Goal: Task Accomplishment & Management: Manage account settings

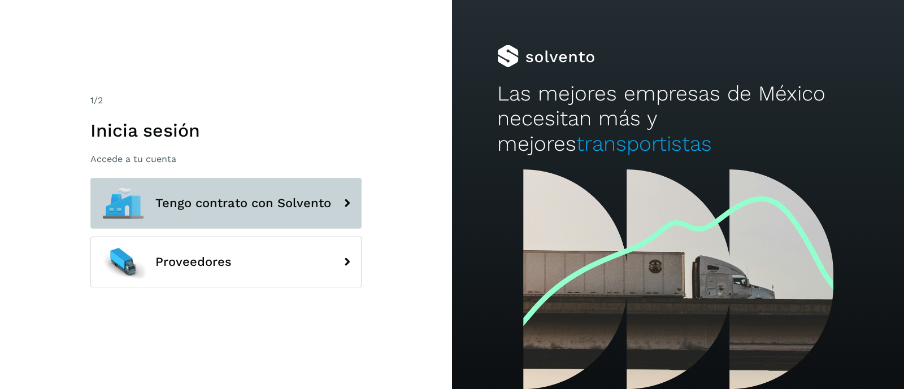
click at [300, 212] on button "Tengo contrato con Solvento" at bounding box center [225, 203] width 271 height 51
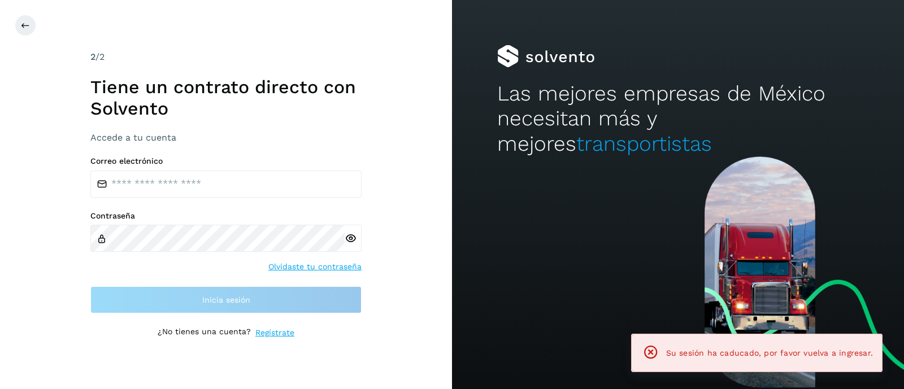
click at [659, 351] on icon at bounding box center [651, 353] width 16 height 16
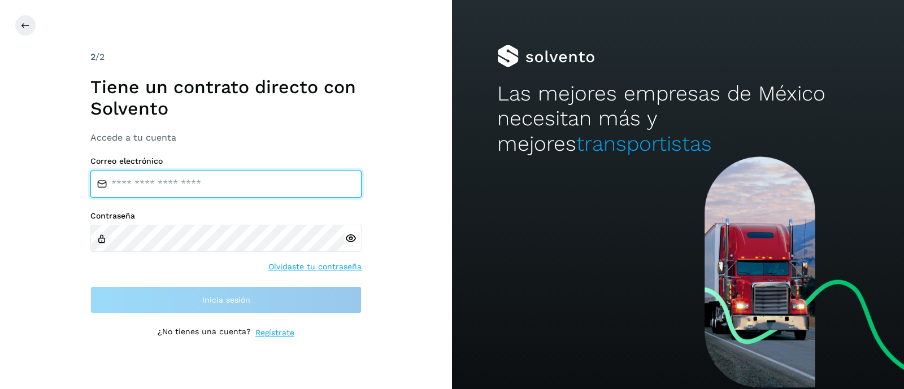
click at [175, 184] on input "email" at bounding box center [225, 184] width 271 height 27
type input "**********"
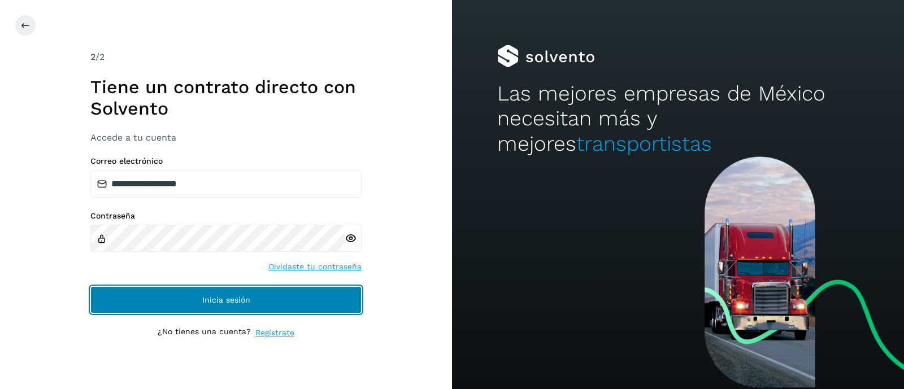
click at [213, 310] on button "Inicia sesión" at bounding box center [225, 299] width 271 height 27
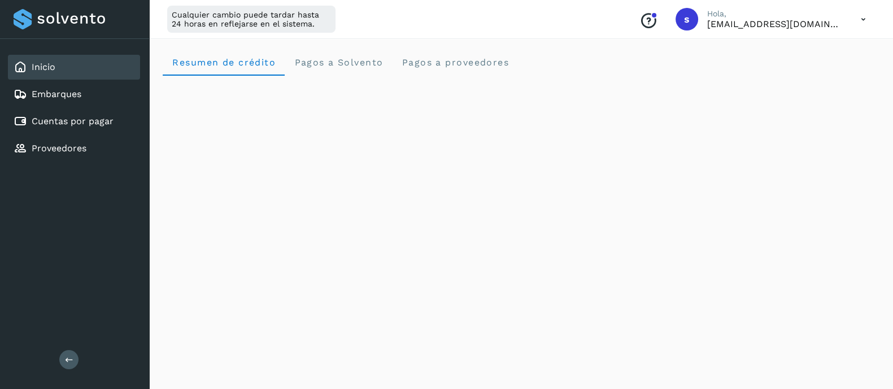
drag, startPoint x: 54, startPoint y: 131, endPoint x: 77, endPoint y: 171, distance: 46.1
click at [54, 132] on div "Cuentas por pagar" at bounding box center [74, 121] width 132 height 25
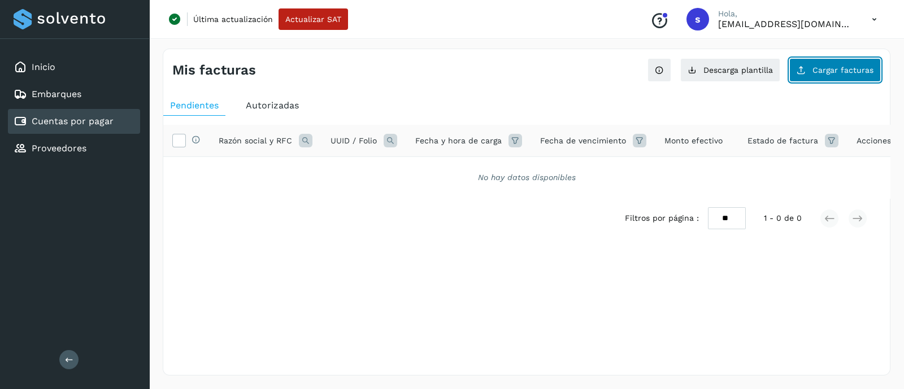
click at [834, 72] on span "Cargar facturas" at bounding box center [842, 70] width 61 height 8
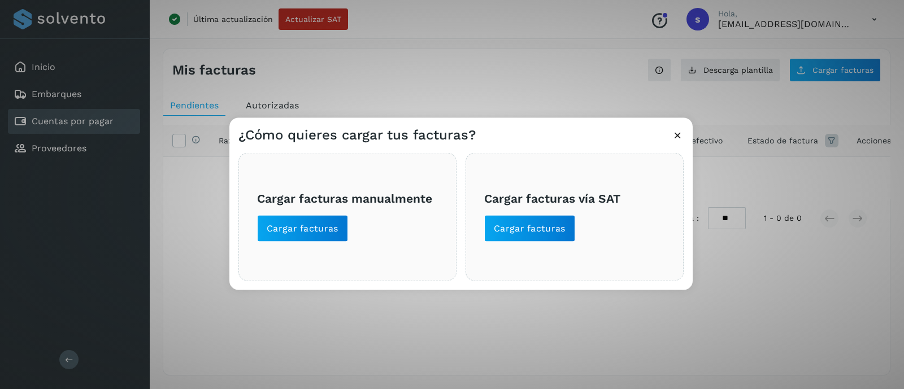
click at [358, 220] on span "Cargar facturas manualmente Cargar facturas" at bounding box center [347, 217] width 181 height 50
click at [326, 227] on span "Cargar facturas" at bounding box center [303, 228] width 72 height 12
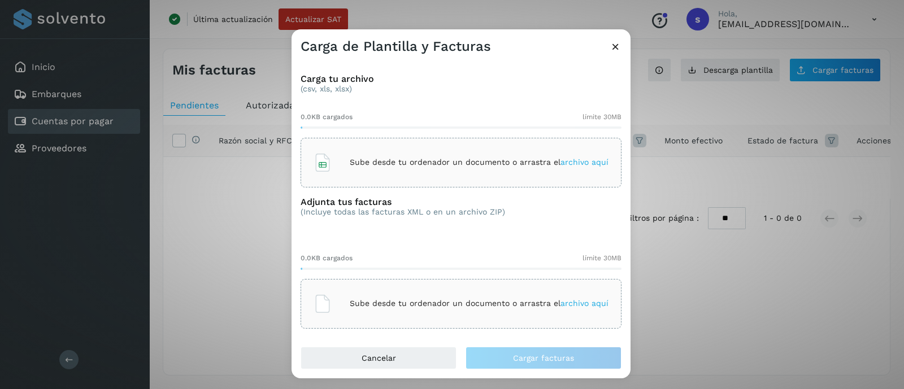
click at [381, 165] on p "Sube desde tu ordenador un documento o arrastra el archivo aquí" at bounding box center [479, 163] width 259 height 10
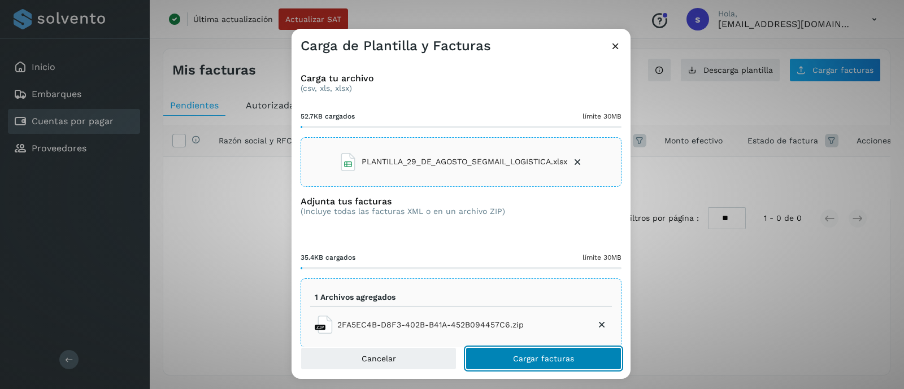
click at [539, 360] on span "Cargar facturas" at bounding box center [543, 359] width 61 height 8
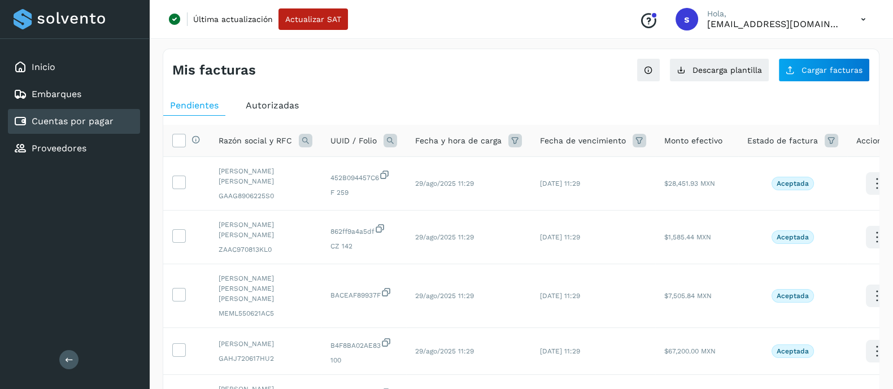
click at [825, 140] on icon at bounding box center [832, 141] width 14 height 14
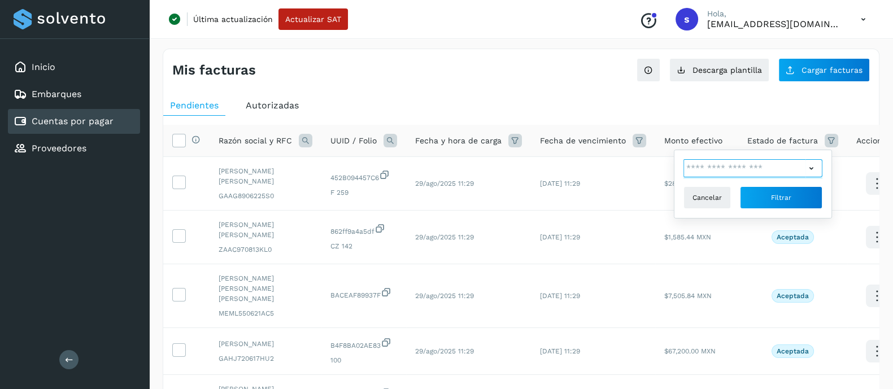
click at [737, 167] on input "text" at bounding box center [745, 168] width 122 height 18
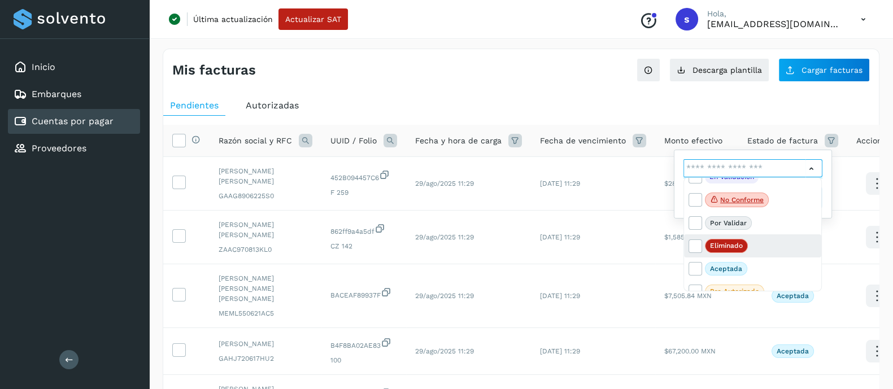
scroll to position [23, 0]
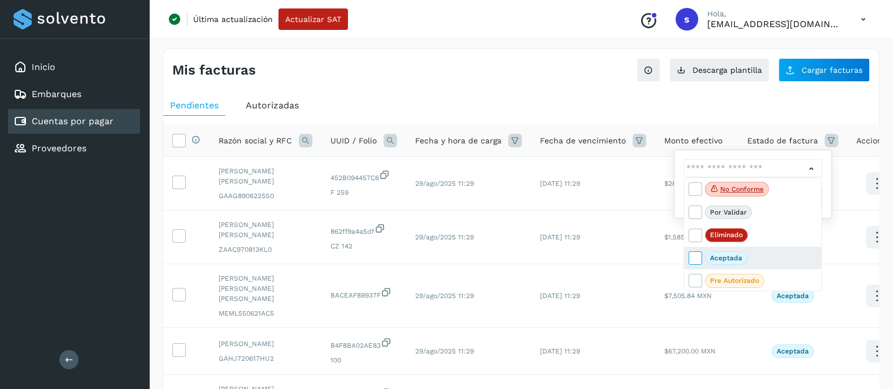
click at [692, 258] on icon at bounding box center [694, 257] width 11 height 11
type input "**********"
click at [794, 160] on div at bounding box center [446, 194] width 893 height 389
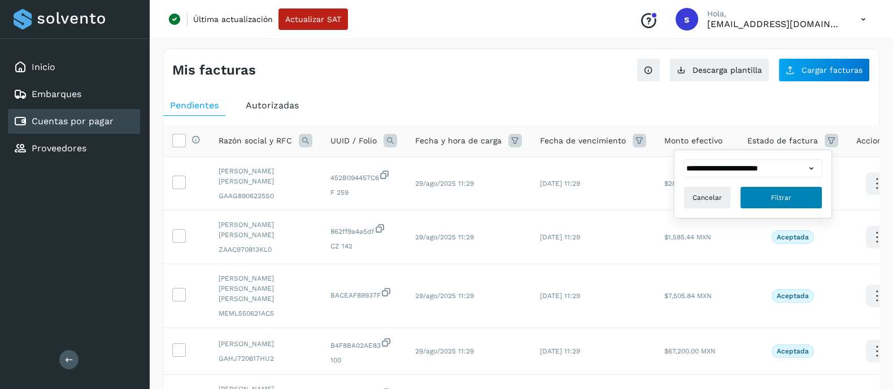
click at [781, 189] on button "Filtrar" at bounding box center [781, 197] width 82 height 23
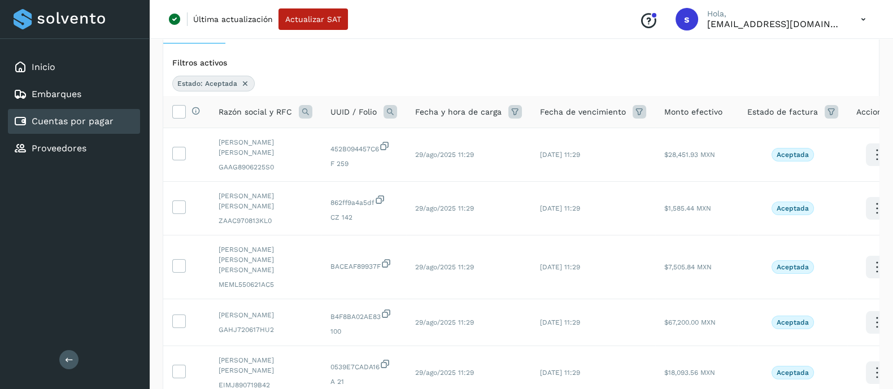
scroll to position [0, 0]
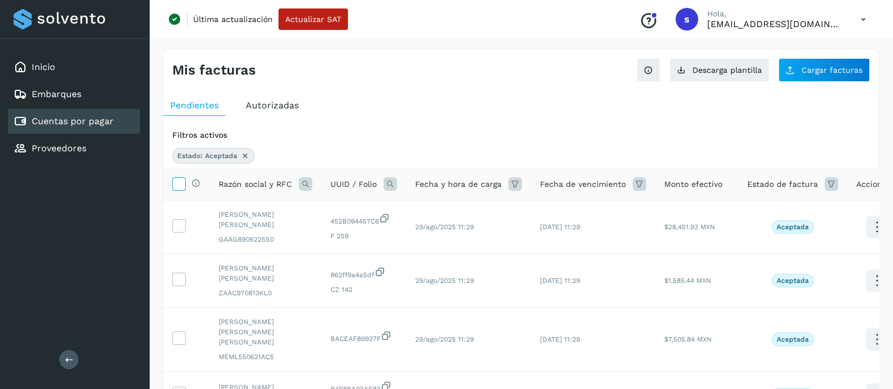
click at [175, 190] on label at bounding box center [179, 184] width 14 height 14
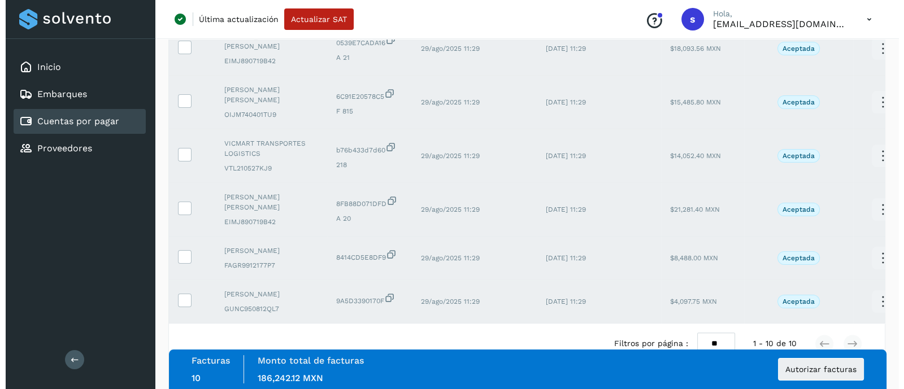
scroll to position [425, 0]
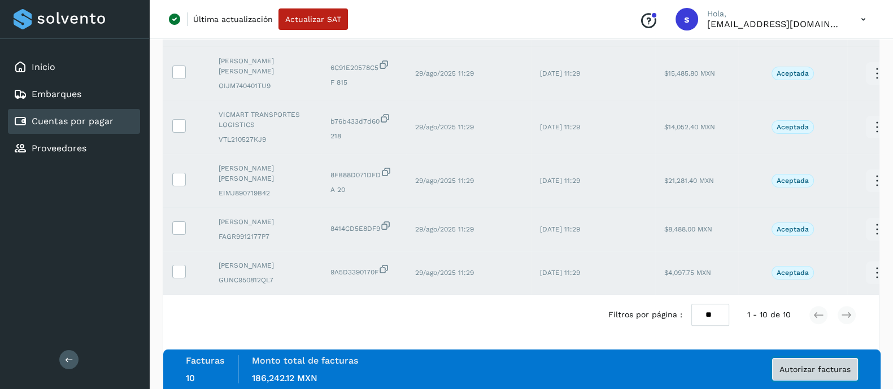
click at [812, 366] on span "Autorizar facturas" at bounding box center [815, 370] width 71 height 8
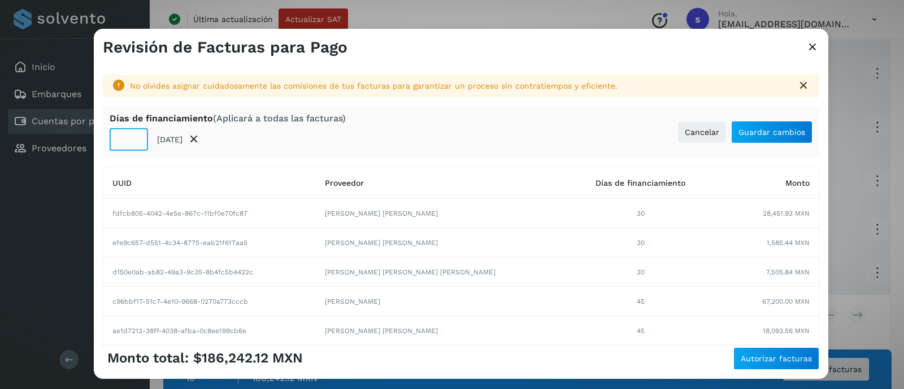
click at [128, 142] on input "**" at bounding box center [129, 139] width 38 height 23
type input "**"
click at [757, 129] on span "Guardar cambios" at bounding box center [771, 132] width 67 height 8
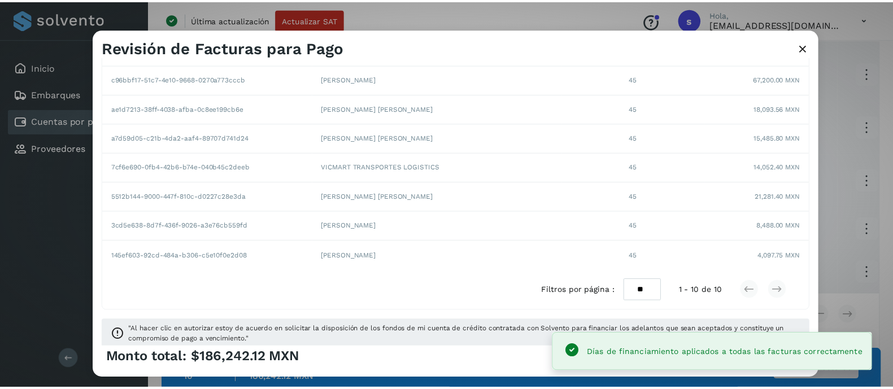
scroll to position [225, 0]
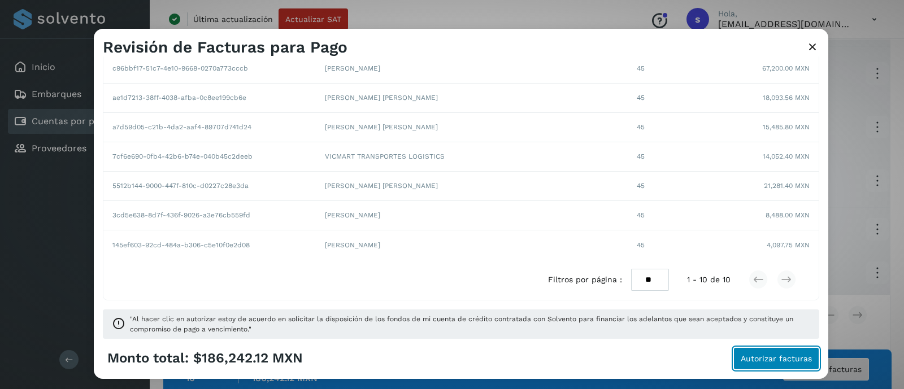
click at [789, 350] on button "Autorizar facturas" at bounding box center [776, 358] width 86 height 23
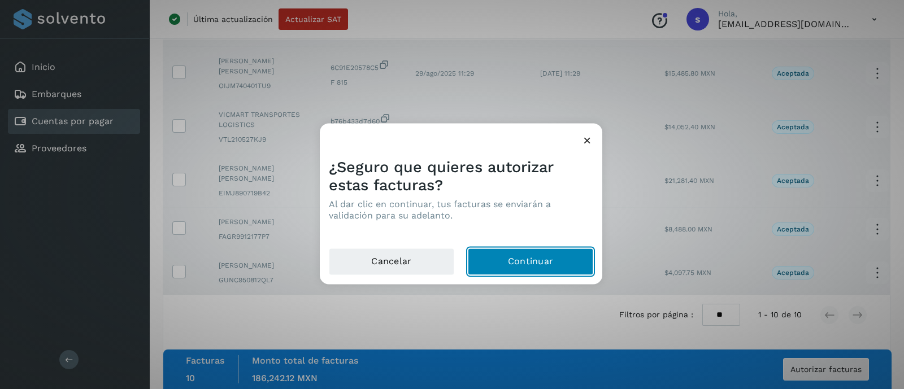
click at [516, 253] on button "Continuar" at bounding box center [530, 261] width 125 height 27
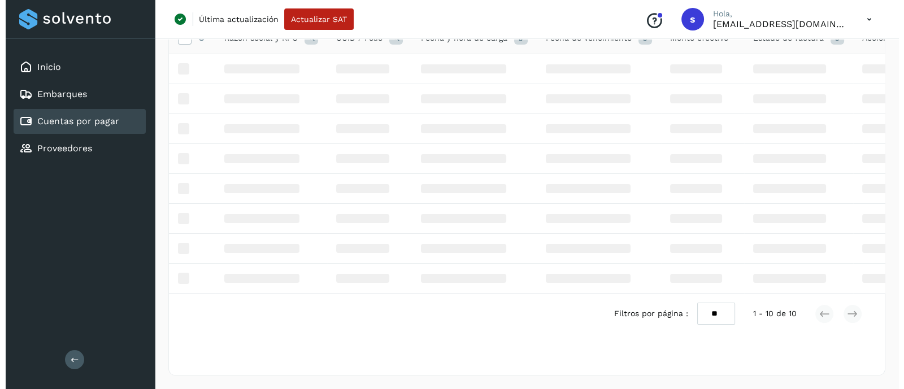
scroll to position [0, 0]
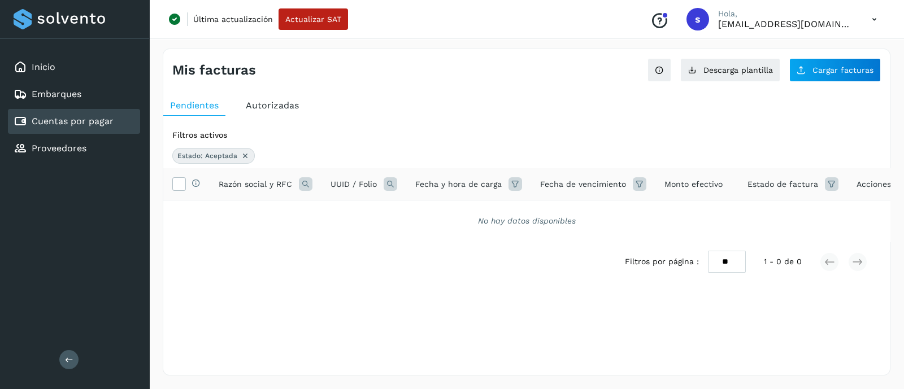
click at [873, 23] on icon at bounding box center [874, 19] width 23 height 23
click at [805, 75] on div "Cerrar sesión" at bounding box center [818, 72] width 134 height 21
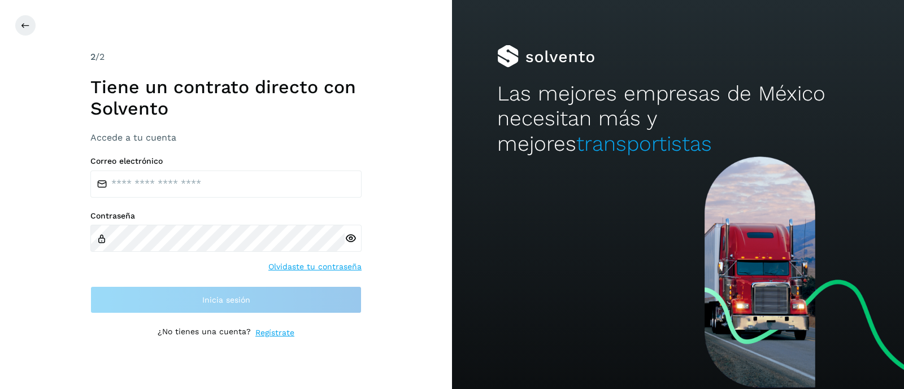
click at [216, 202] on div "Correo electrónico Contraseña Olvidaste tu contraseña Inicia sesión" at bounding box center [225, 235] width 271 height 157
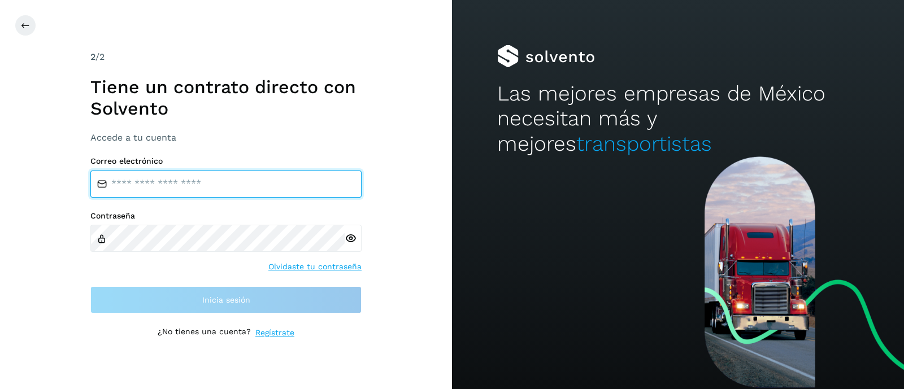
click at [215, 188] on input "email" at bounding box center [225, 184] width 271 height 27
type input "**********"
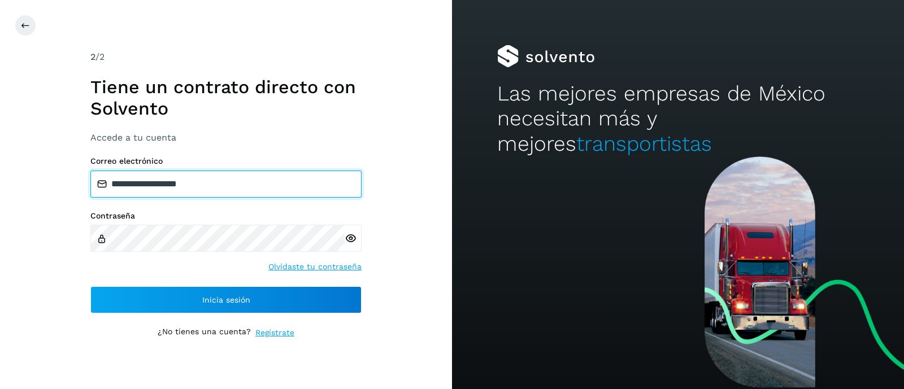
drag, startPoint x: 211, startPoint y: 188, endPoint x: 26, endPoint y: 173, distance: 185.3
click at [26, 173] on div "**********" at bounding box center [226, 194] width 452 height 389
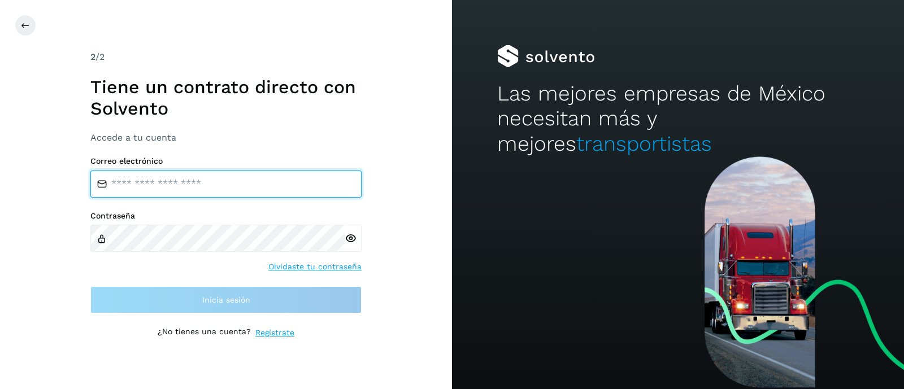
click at [202, 188] on input "email" at bounding box center [225, 184] width 271 height 27
type input "**********"
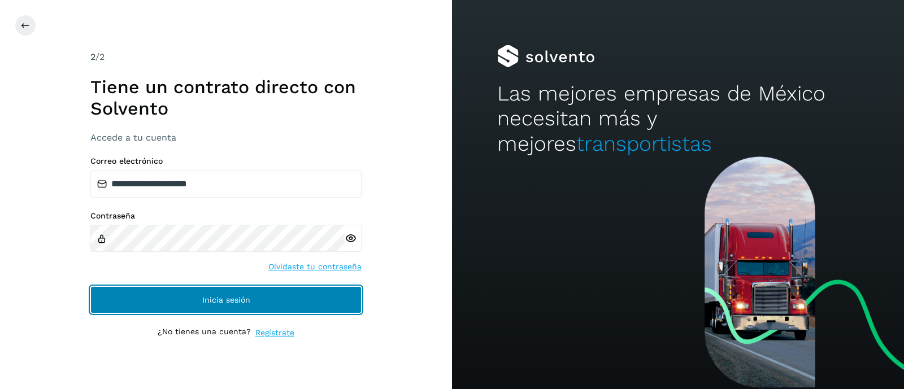
click at [220, 298] on span "Inicia sesión" at bounding box center [226, 300] width 48 height 8
